Goal: Check status

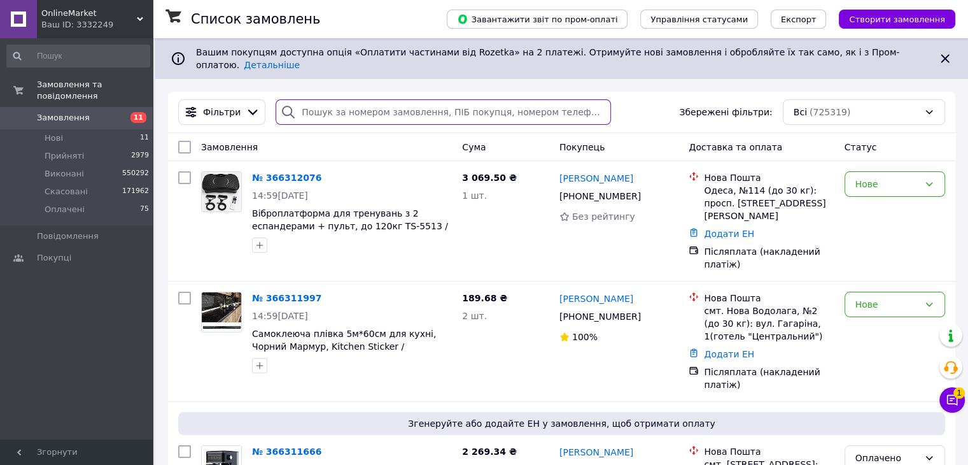
click at [382, 99] on input "search" at bounding box center [443, 111] width 335 height 25
paste input "366149247"
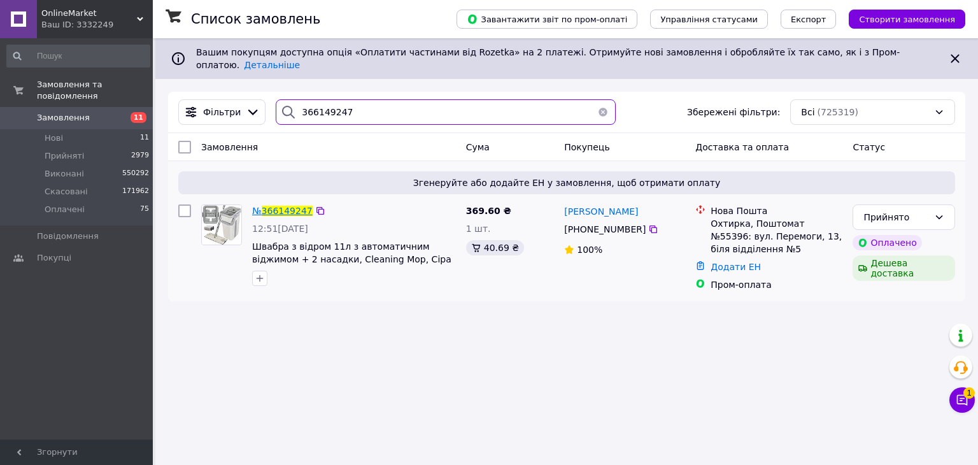
type input "366149247"
click at [285, 206] on span "366149247" at bounding box center [287, 211] width 51 height 10
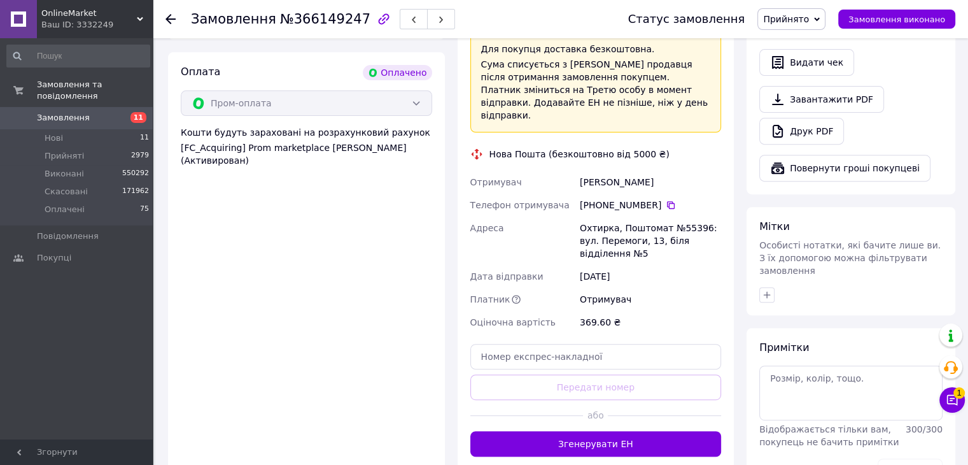
scroll to position [468, 0]
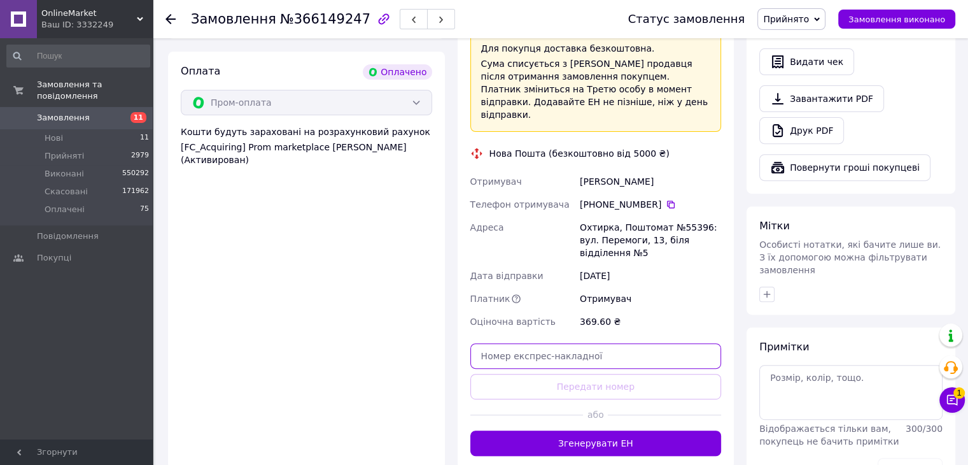
click at [595, 343] on input "text" at bounding box center [595, 355] width 251 height 25
paste input "20451269120955"
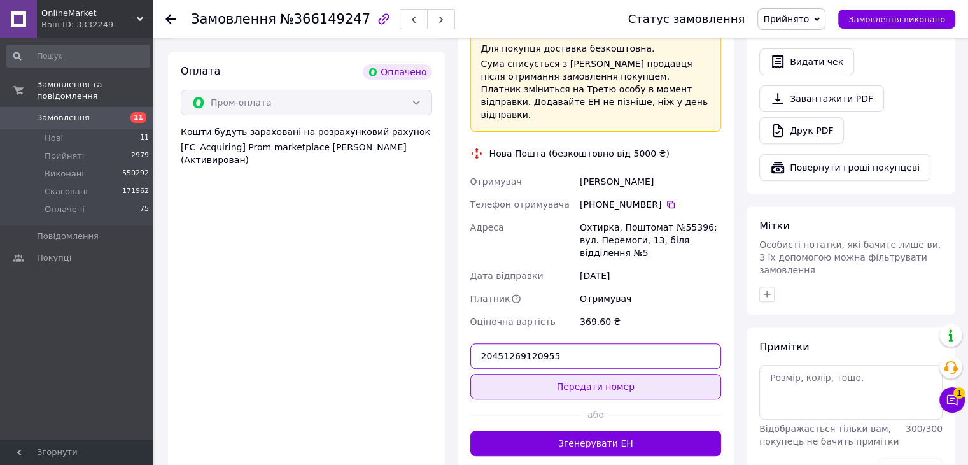
type input "20451269120955"
click at [596, 374] on button "Передати номер" at bounding box center [595, 386] width 251 height 25
